Goal: Check status: Check status

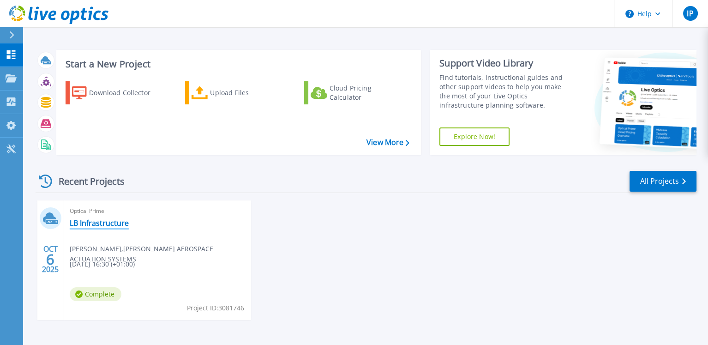
click at [111, 224] on link "LB Infrastructure" at bounding box center [99, 222] width 59 height 9
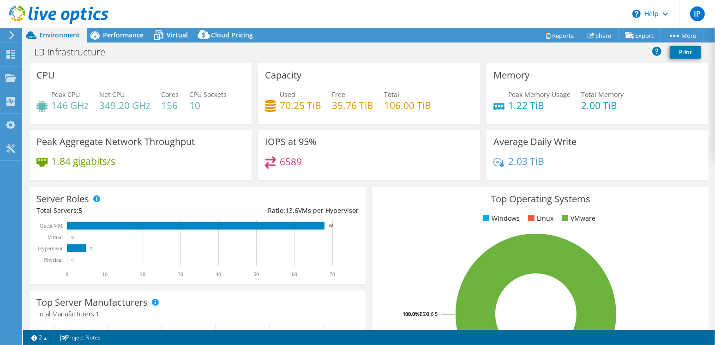
select select "USD"
click at [114, 36] on span "Performance" at bounding box center [123, 34] width 41 height 9
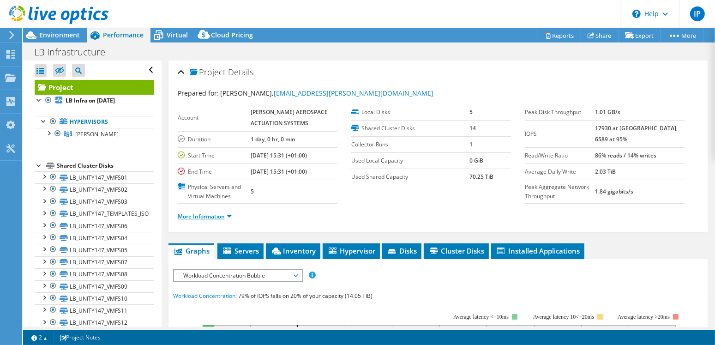
click at [228, 214] on link "More Information" at bounding box center [205, 216] width 54 height 8
